Goal: Browse casually: Explore the website without a specific task or goal

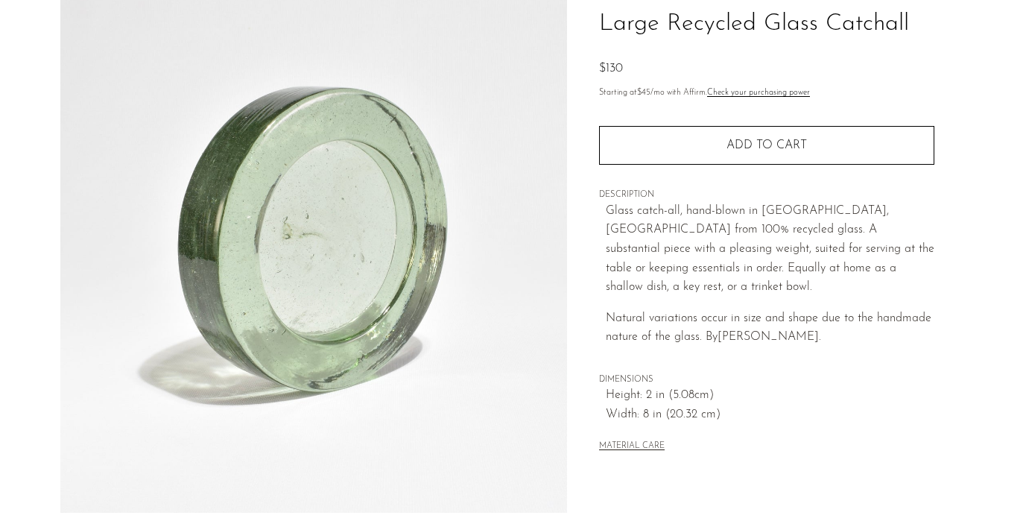
scroll to position [348, 0]
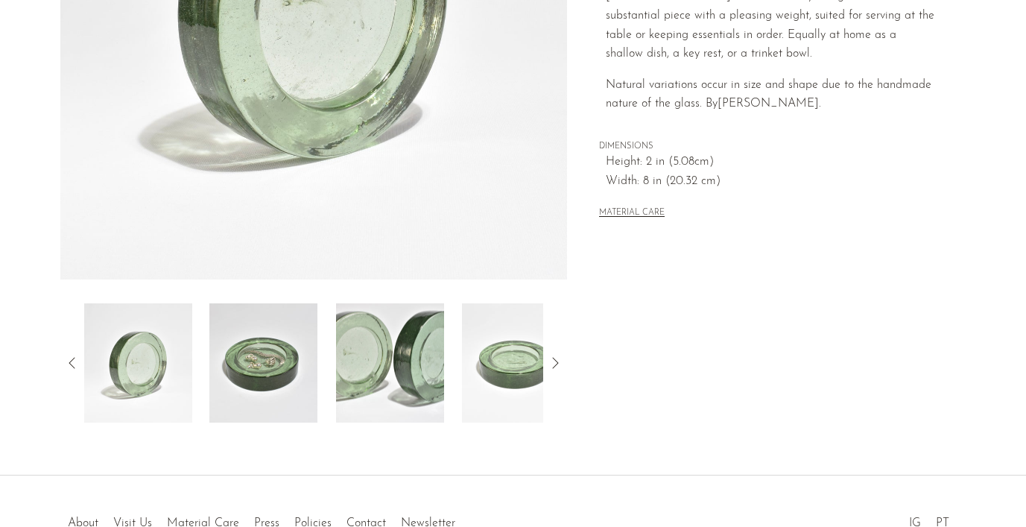
click at [267, 366] on img at bounding box center [263, 362] width 108 height 119
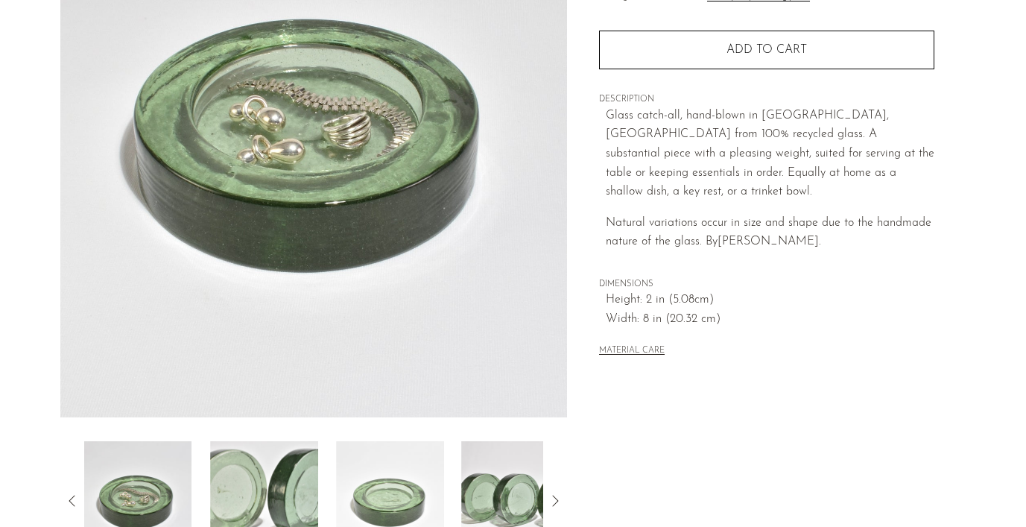
scroll to position [215, 0]
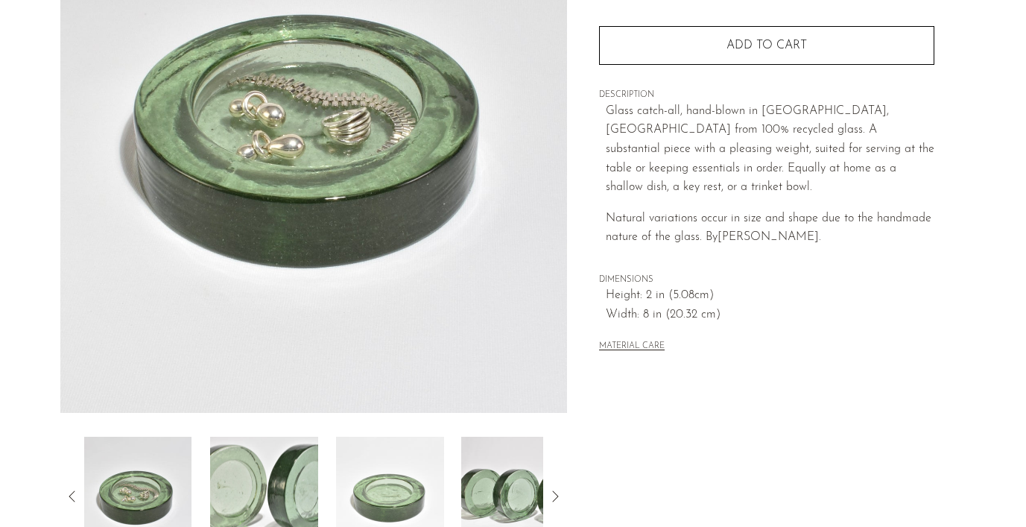
click at [247, 447] on img at bounding box center [264, 496] width 108 height 119
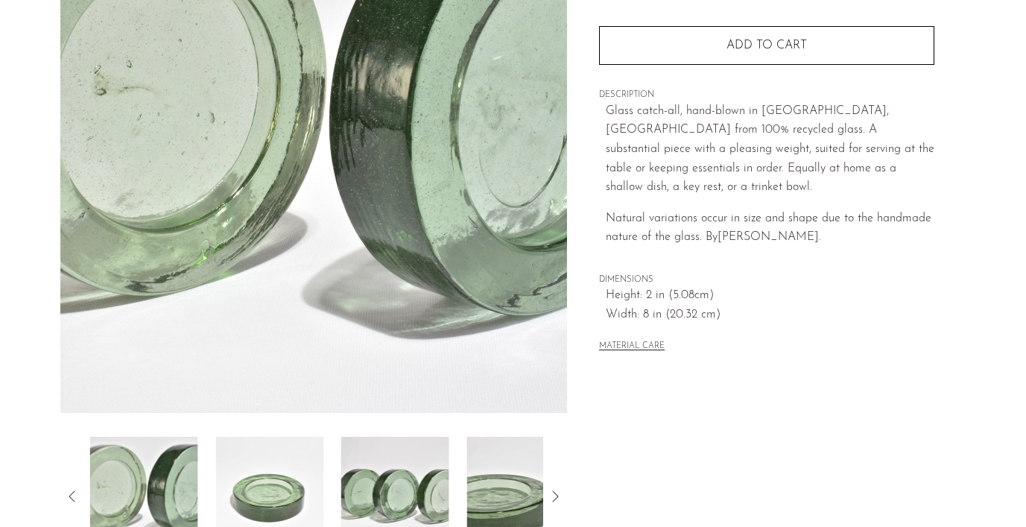
click at [247, 447] on img at bounding box center [269, 496] width 108 height 119
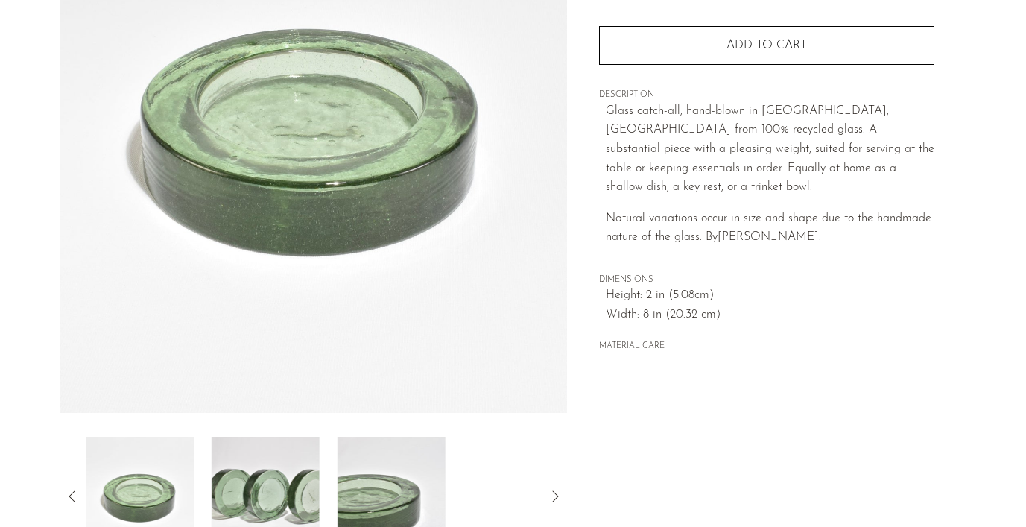
click at [247, 447] on img at bounding box center [266, 496] width 108 height 119
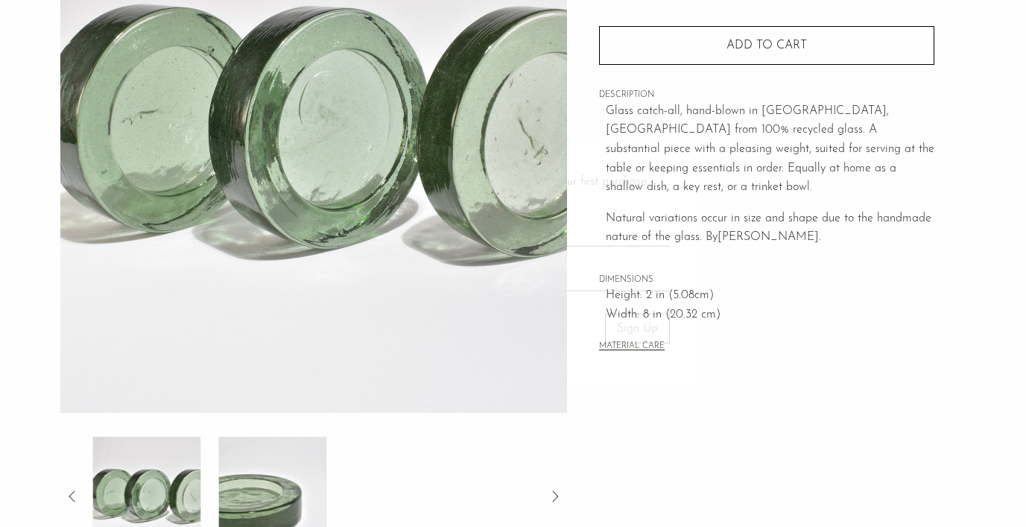
click at [247, 447] on div at bounding box center [513, 263] width 1026 height 527
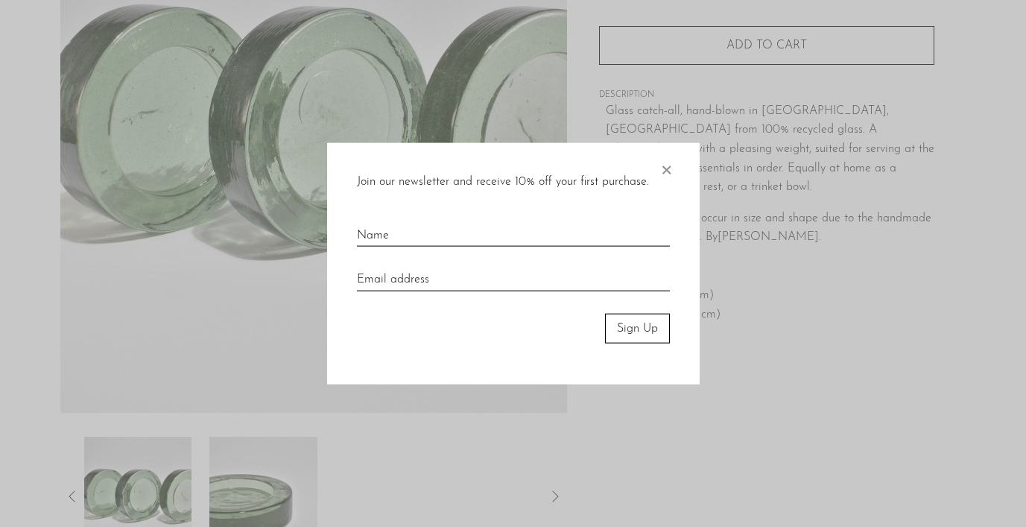
scroll to position [212, 0]
click at [673, 179] on div "Join our newsletter and receive 10% off your first purchase. × Sign Up" at bounding box center [513, 263] width 372 height 242
click at [670, 170] on span "×" at bounding box center [666, 166] width 15 height 48
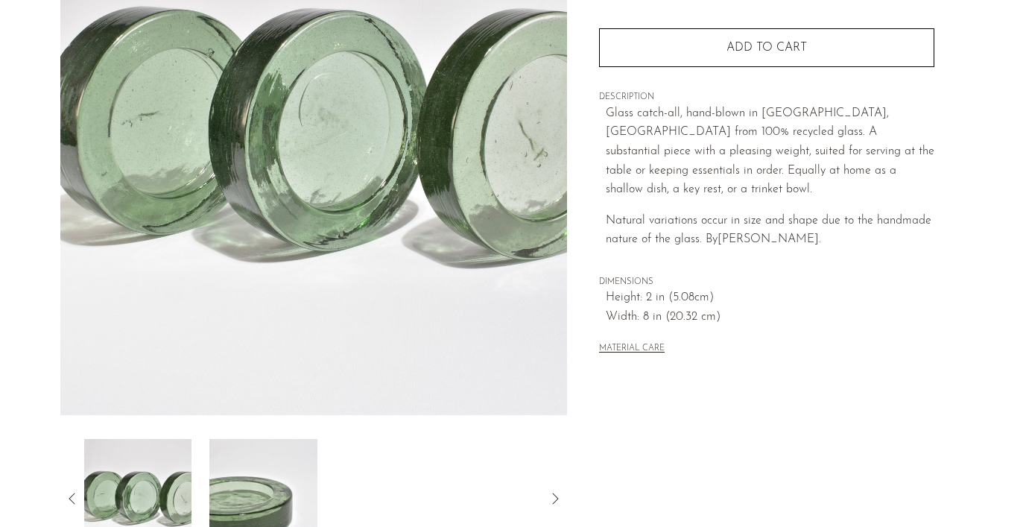
click at [265, 501] on img at bounding box center [263, 498] width 108 height 119
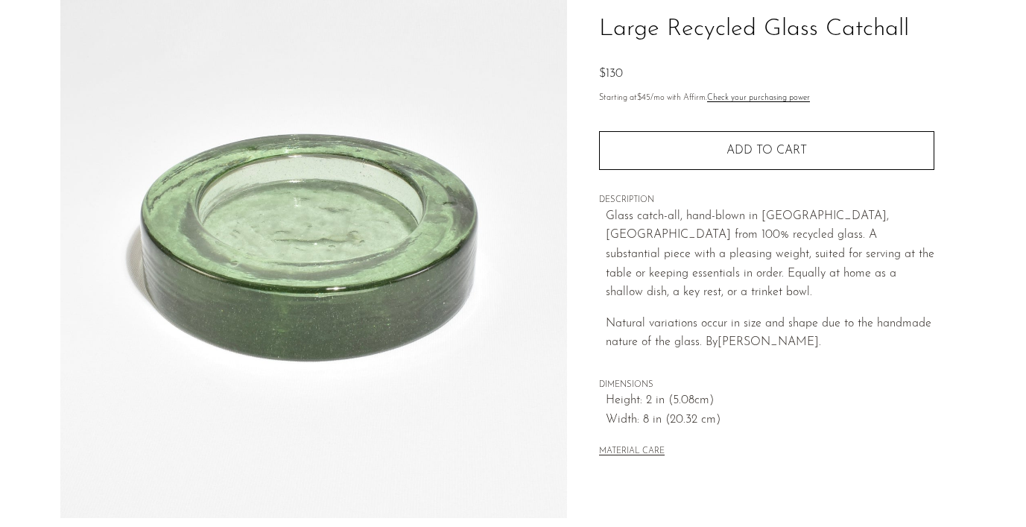
scroll to position [0, 0]
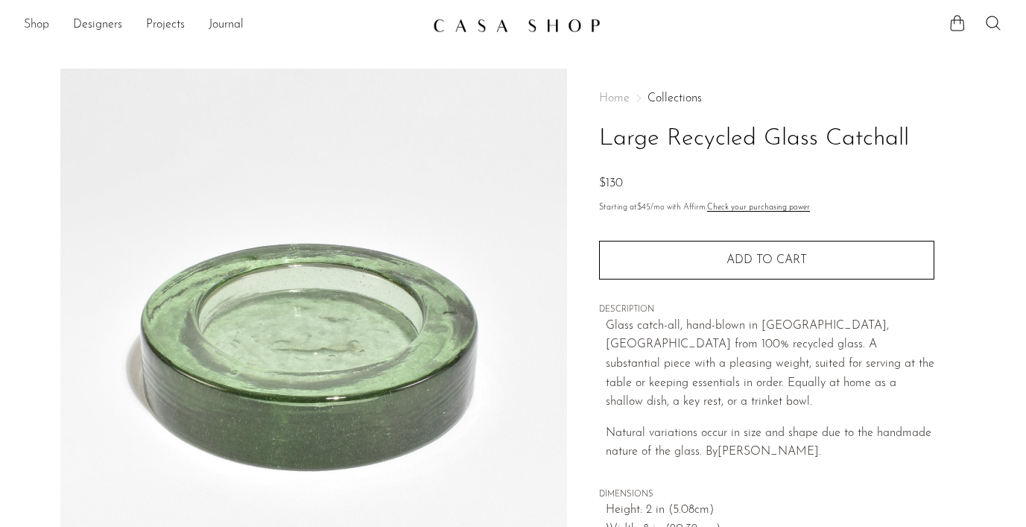
click at [42, 16] on link "Shop" at bounding box center [36, 25] width 25 height 19
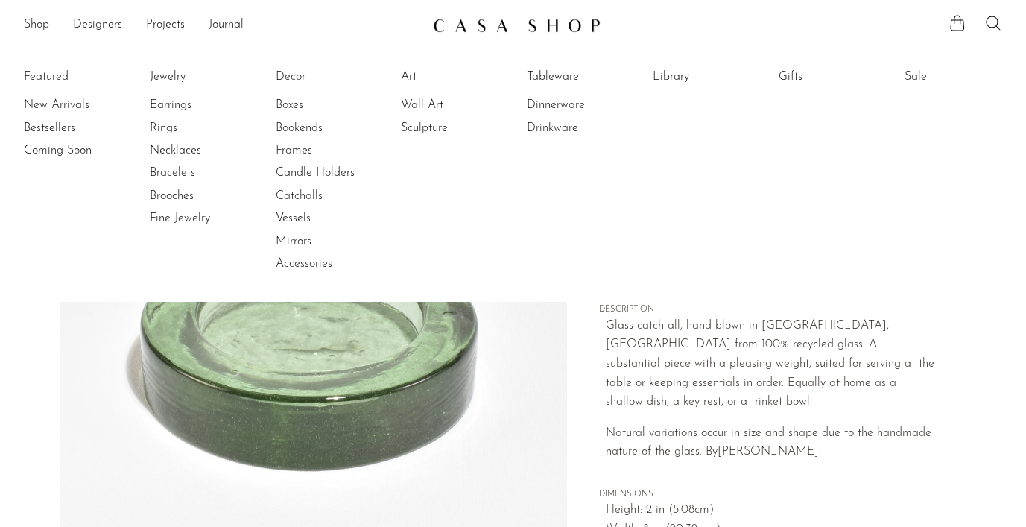
click at [305, 188] on link "Catchalls" at bounding box center [332, 196] width 112 height 16
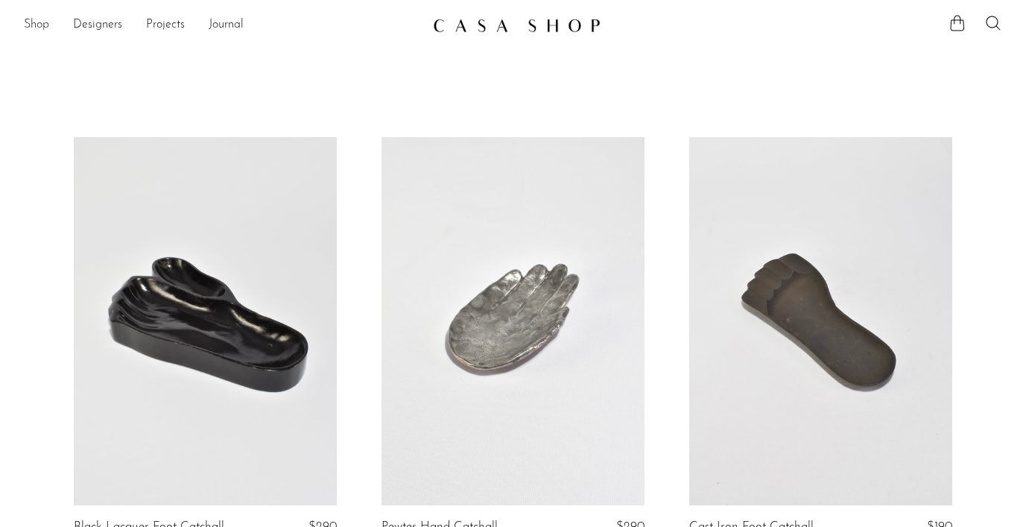
click at [47, 18] on link "Shop" at bounding box center [36, 25] width 25 height 19
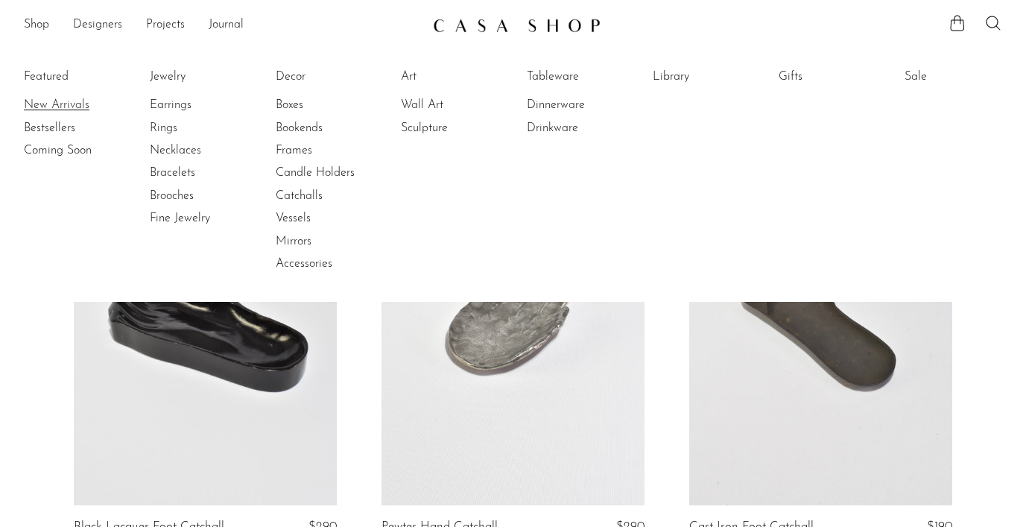
click at [40, 107] on link "New Arrivals" at bounding box center [80, 105] width 112 height 16
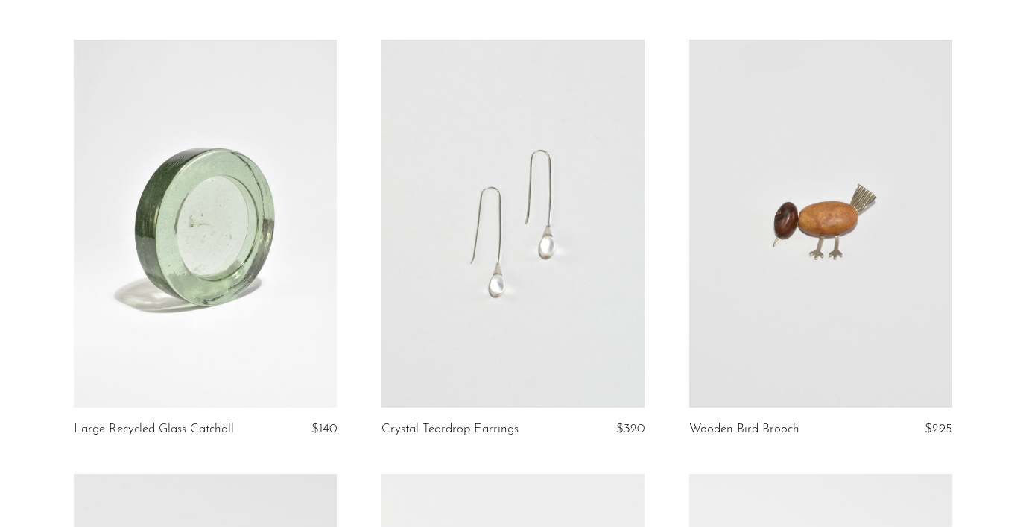
scroll to position [147, 0]
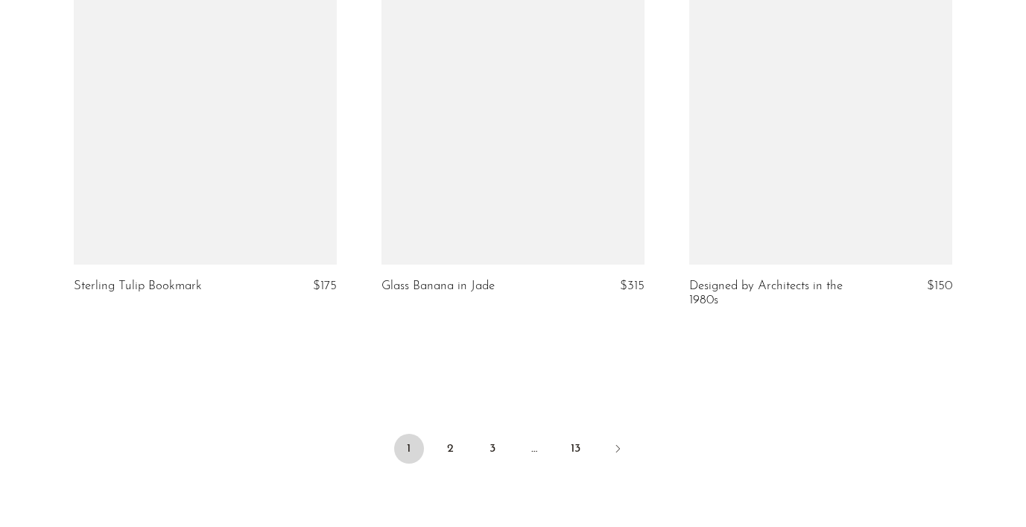
scroll to position [5208, 0]
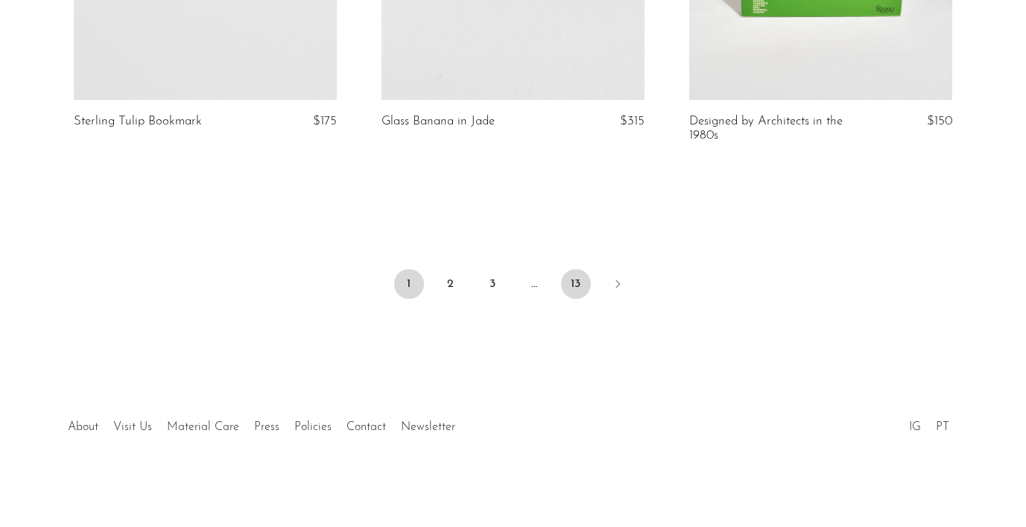
click at [570, 289] on link "13" at bounding box center [576, 284] width 30 height 30
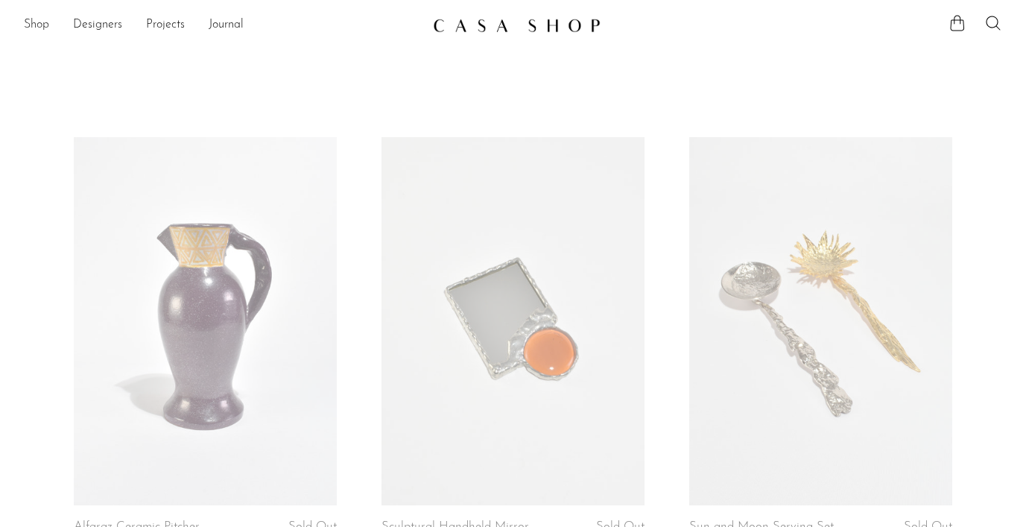
click at [34, 22] on link "Shop" at bounding box center [36, 25] width 25 height 19
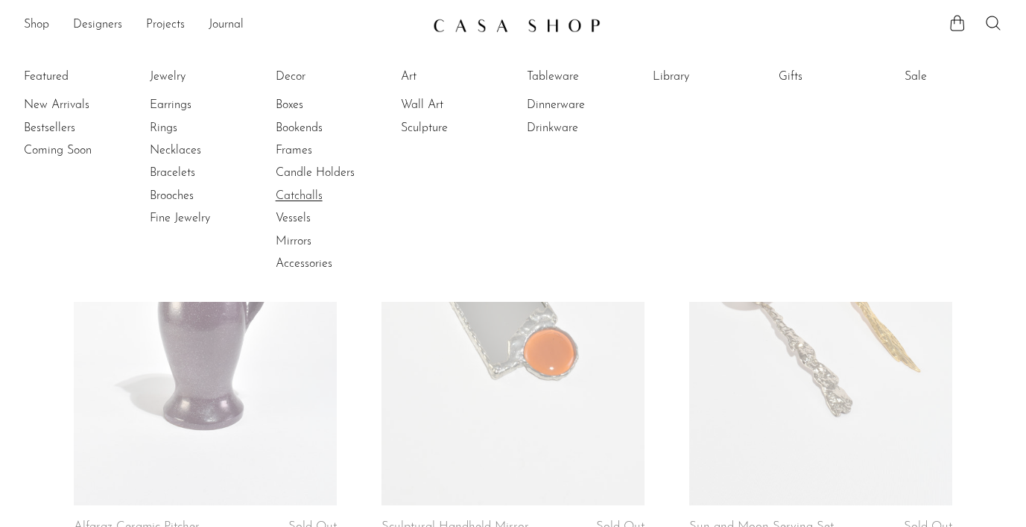
click at [291, 200] on link "Catchalls" at bounding box center [332, 196] width 112 height 16
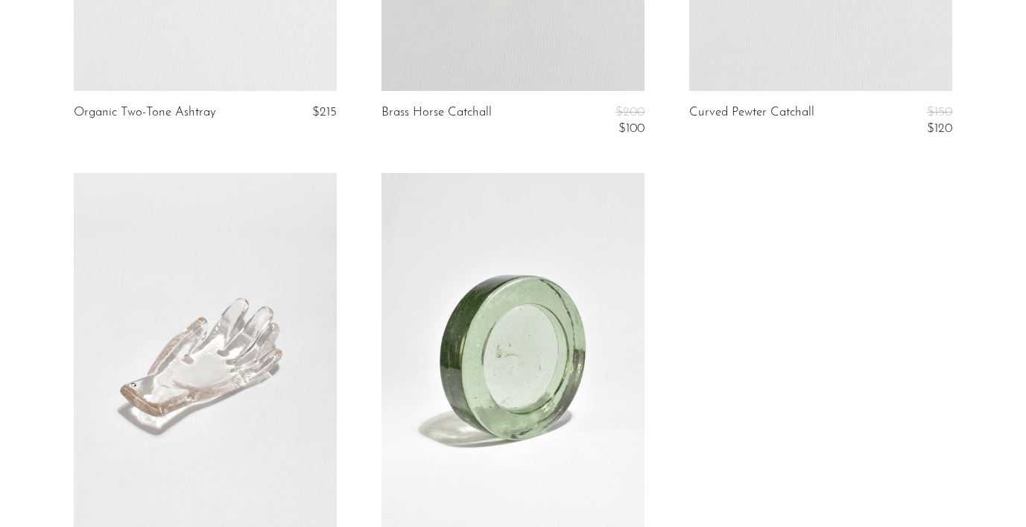
scroll to position [1117, 0]
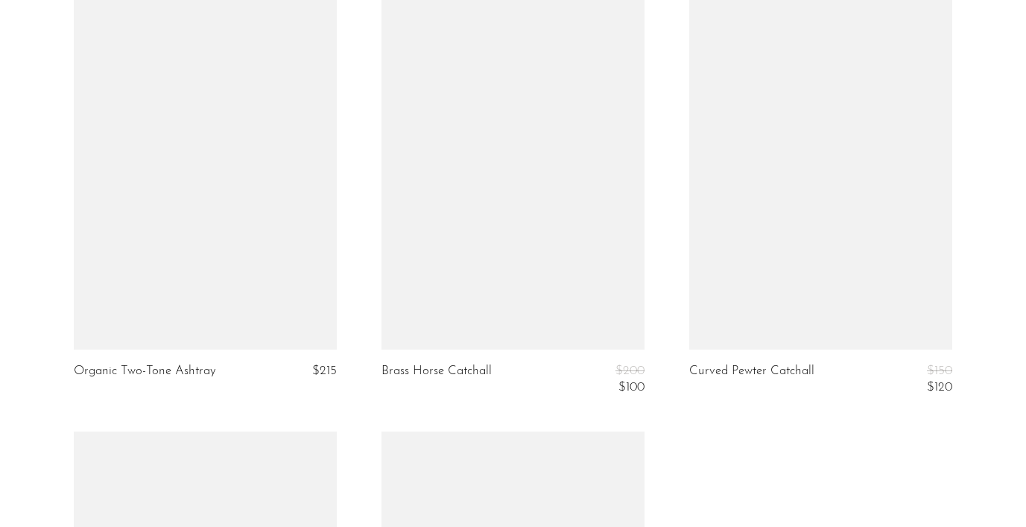
scroll to position [806, 0]
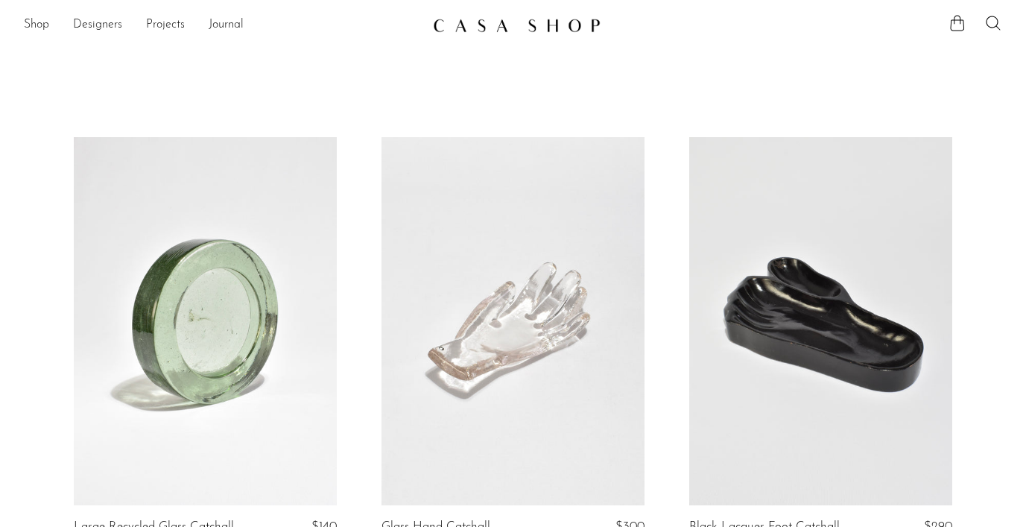
click at [22, 20] on div "Shop Featured New Arrivals Bestsellers Coming Soon Jewelry Jewelry All Earrings…" at bounding box center [513, 25] width 1026 height 27
click at [31, 24] on link "Shop" at bounding box center [36, 25] width 25 height 19
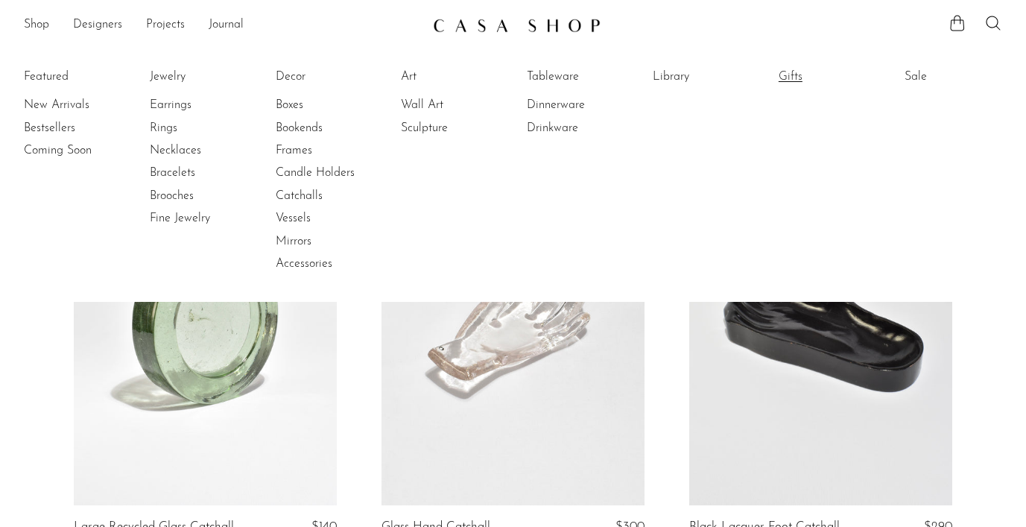
click at [787, 77] on link "Gifts" at bounding box center [834, 77] width 112 height 16
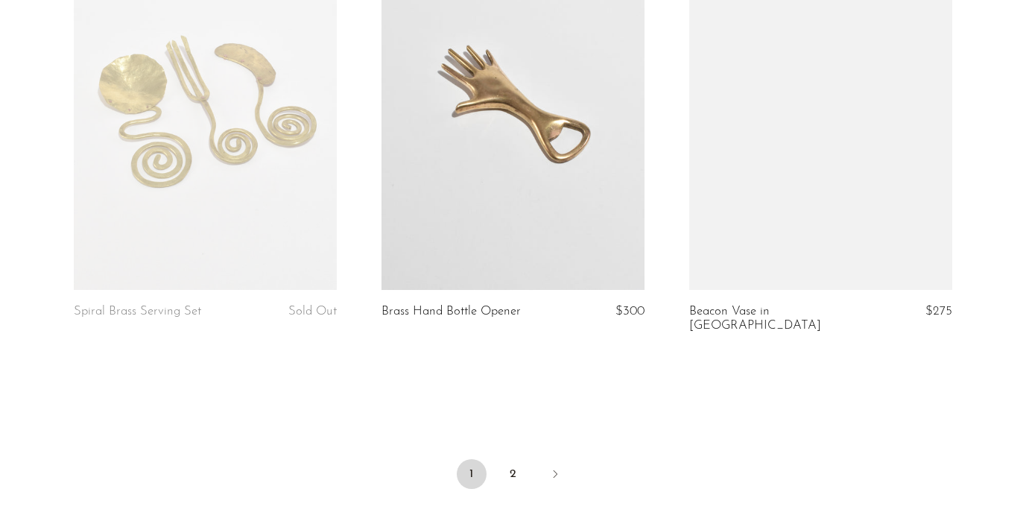
scroll to position [5181, 0]
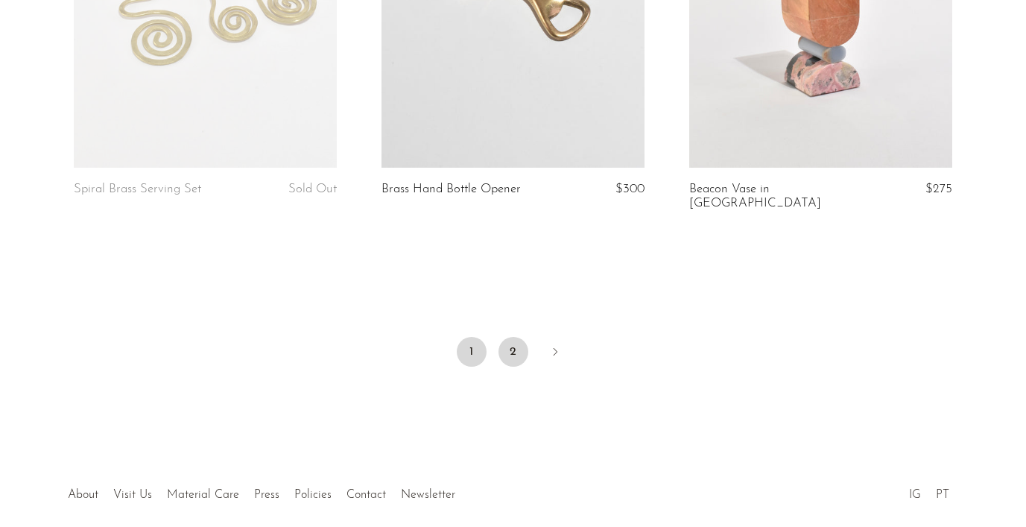
click at [513, 337] on link "2" at bounding box center [513, 352] width 30 height 30
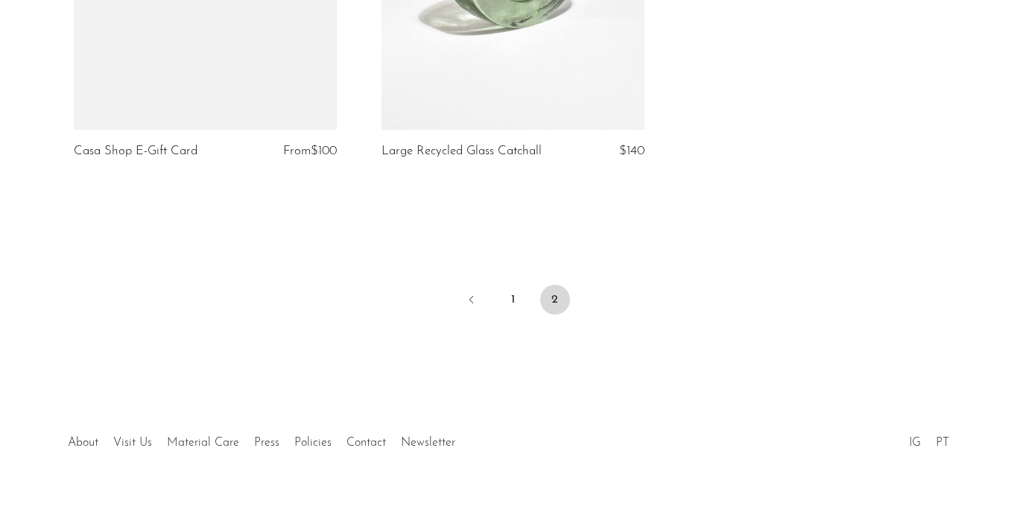
scroll to position [4326, 0]
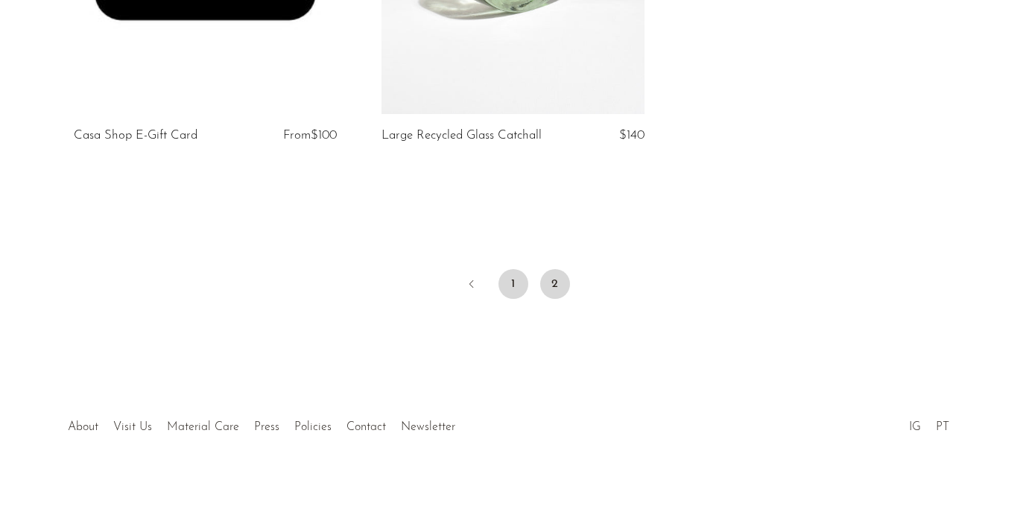
click at [517, 292] on link "1" at bounding box center [513, 284] width 30 height 30
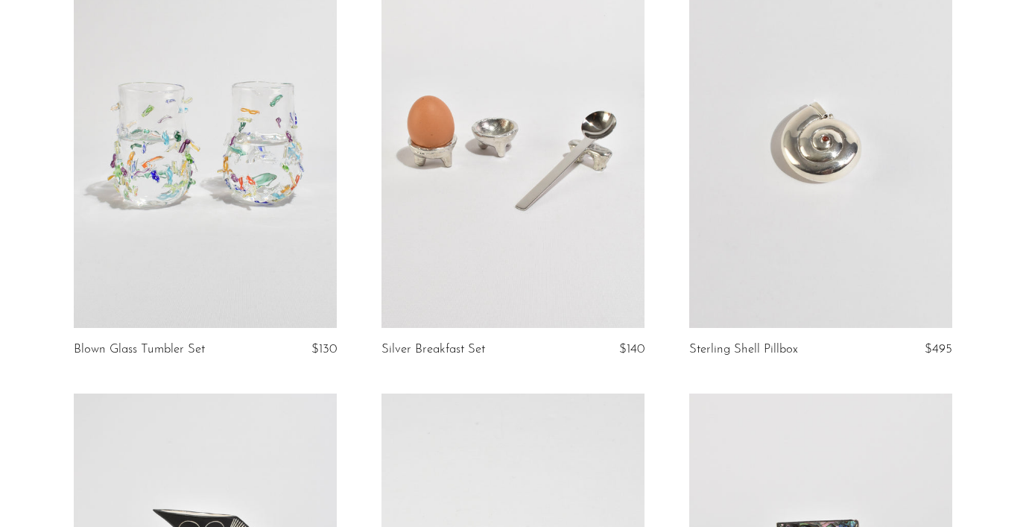
scroll to position [1667, 0]
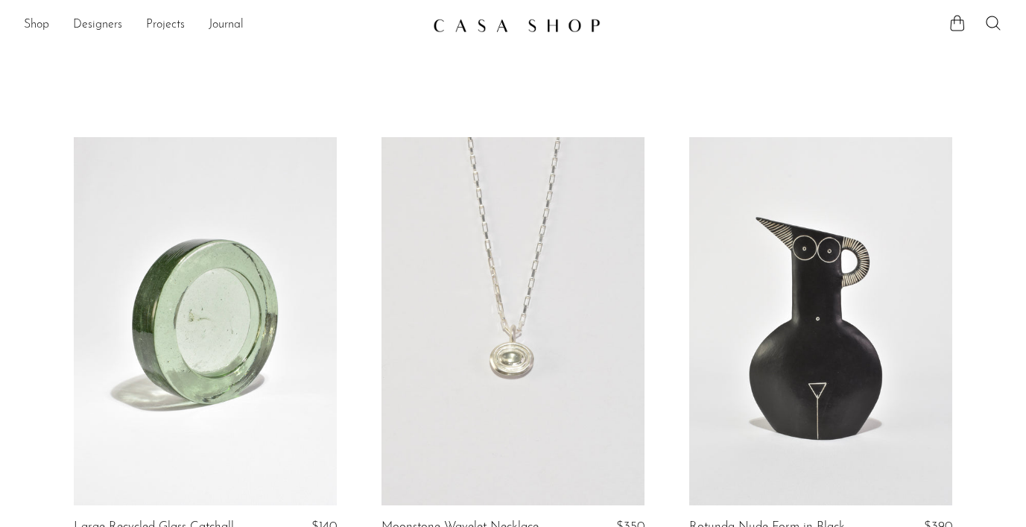
scroll to position [221, 0]
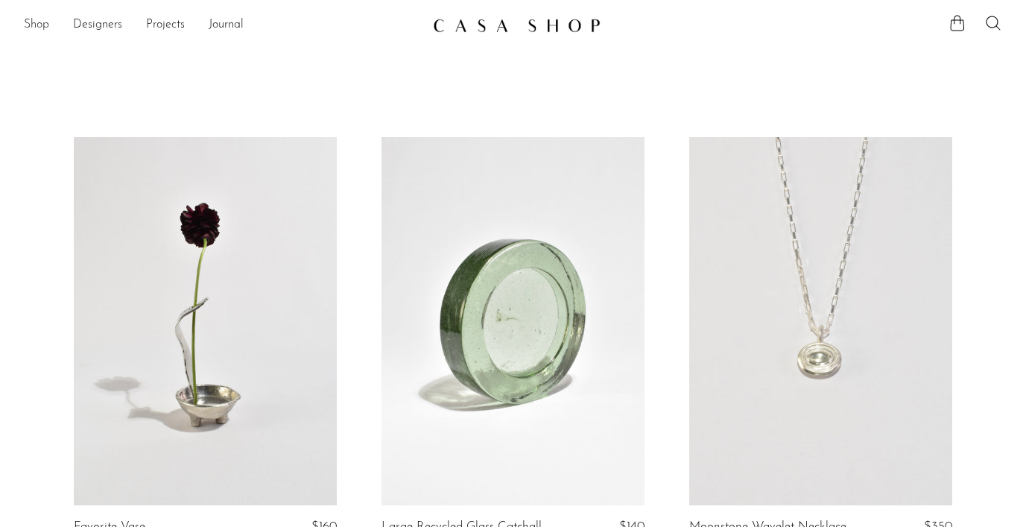
click at [35, 19] on link "Shop" at bounding box center [36, 25] width 25 height 19
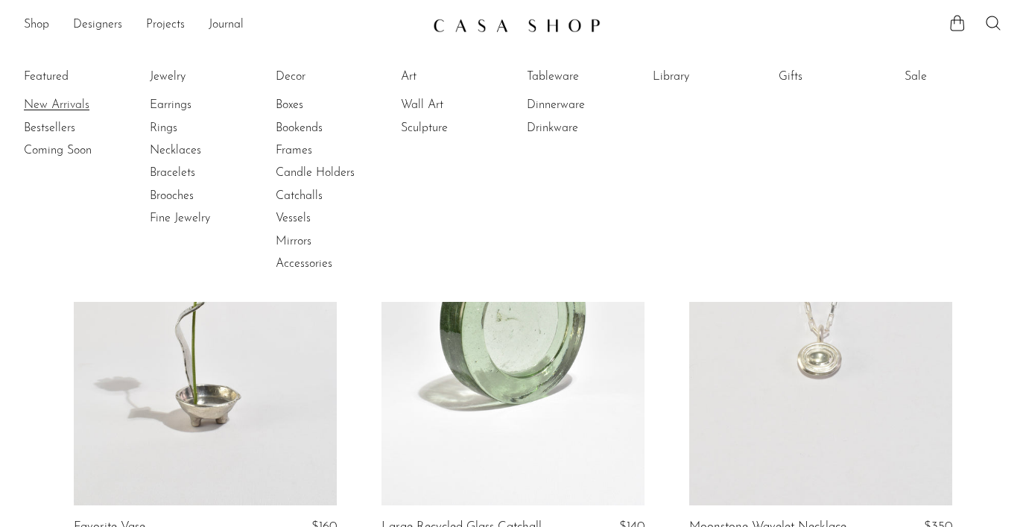
click at [62, 97] on link "New Arrivals" at bounding box center [80, 105] width 112 height 16
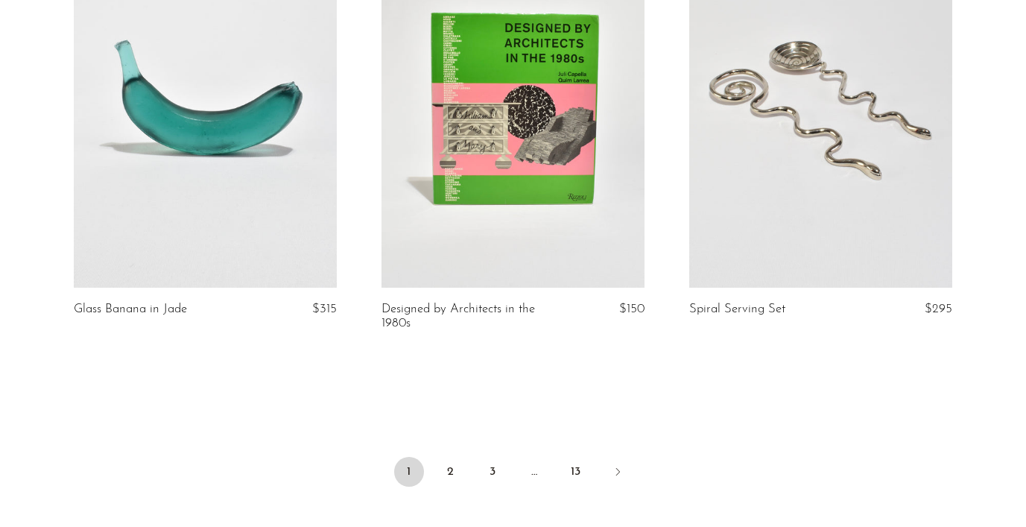
scroll to position [5208, 0]
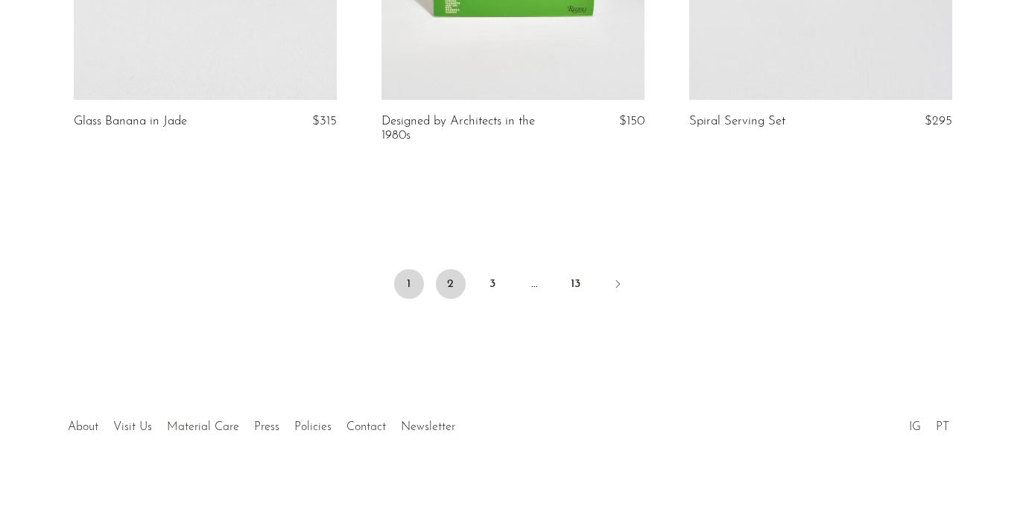
click at [449, 278] on link "2" at bounding box center [451, 284] width 30 height 30
